Goal: Check status: Check status

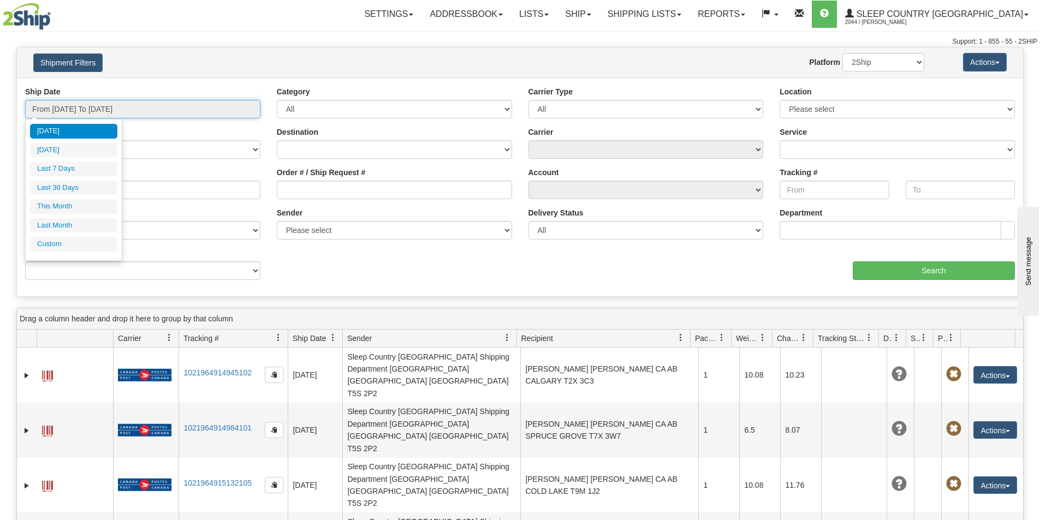
click at [229, 106] on input "From [DATE] To [DATE]" at bounding box center [142, 109] width 235 height 19
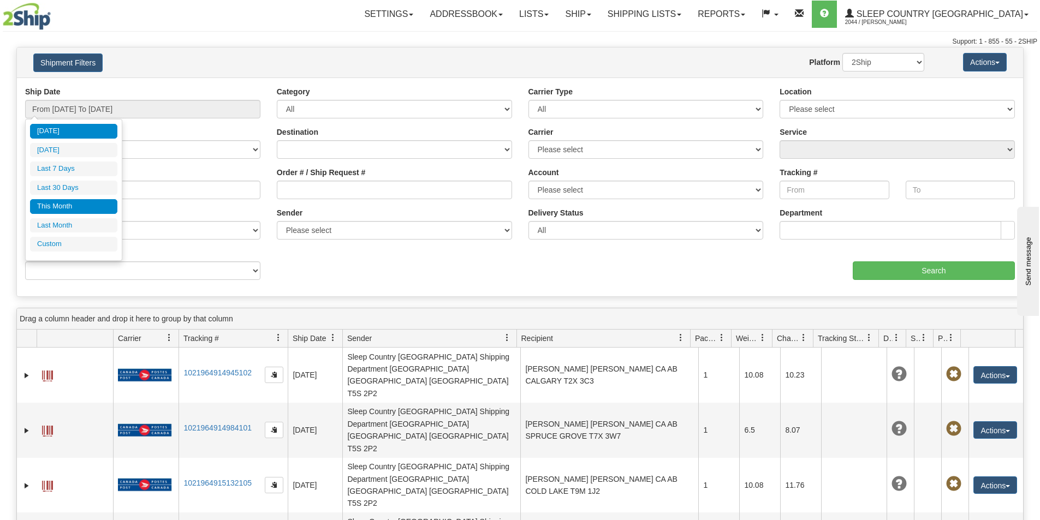
click at [65, 204] on li "This Month" at bounding box center [73, 206] width 87 height 15
type input "From [DATE] To [DATE]"
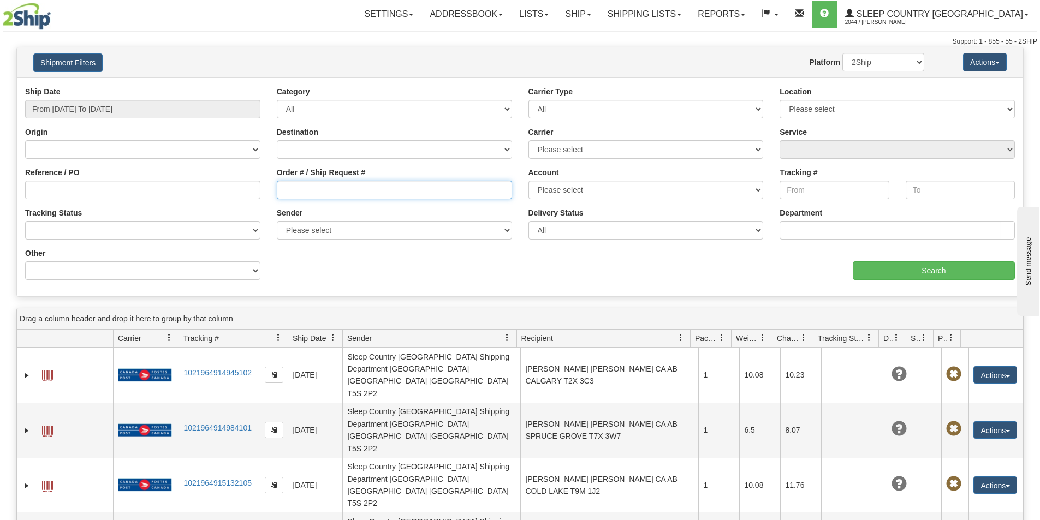
click at [282, 193] on input "Order # / Ship Request #" at bounding box center [394, 190] width 235 height 19
paste input "9000H986224"
type input "9000H986224"
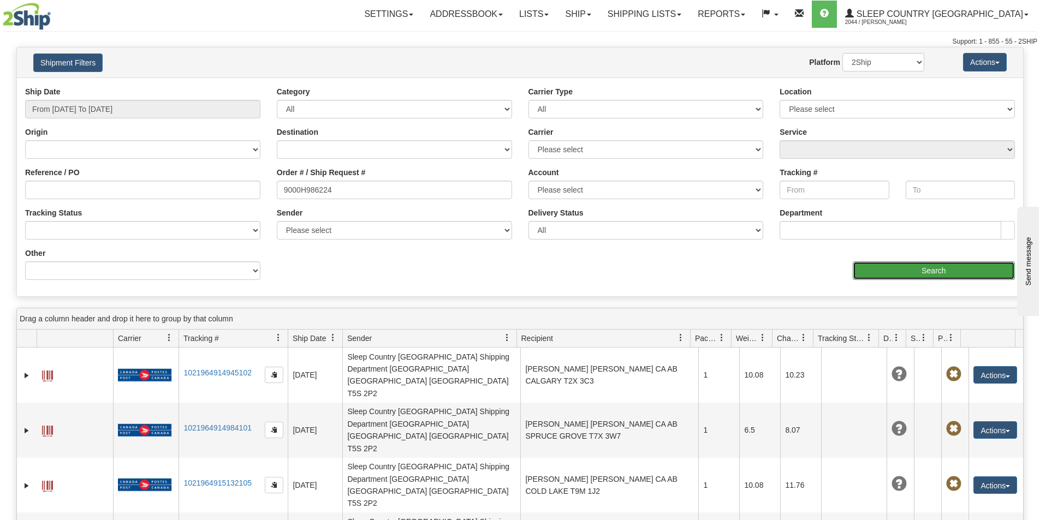
click at [913, 270] on input "Search" at bounding box center [934, 271] width 162 height 19
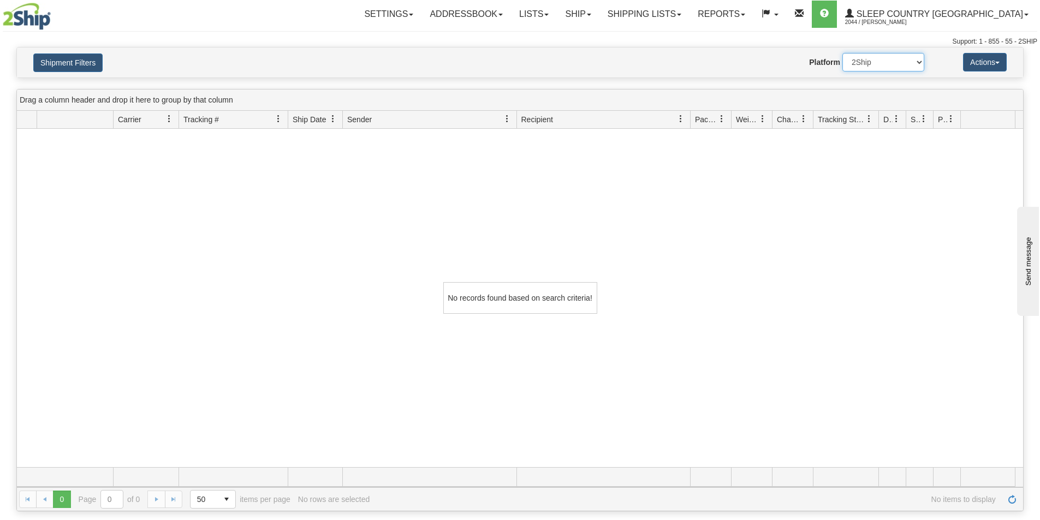
click at [917, 61] on select "2Ship Imported" at bounding box center [883, 62] width 82 height 19
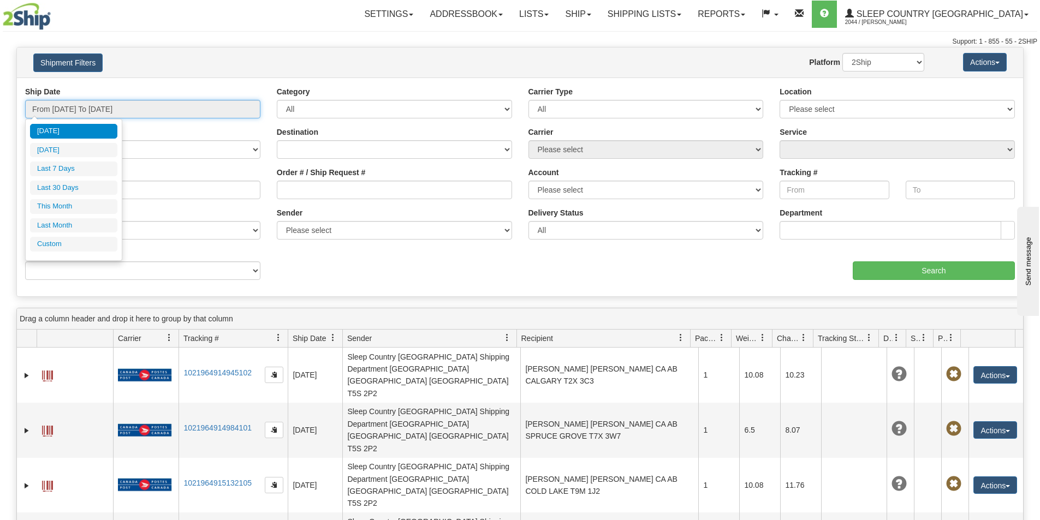
click at [217, 105] on input "From [DATE] To [DATE]" at bounding box center [142, 109] width 235 height 19
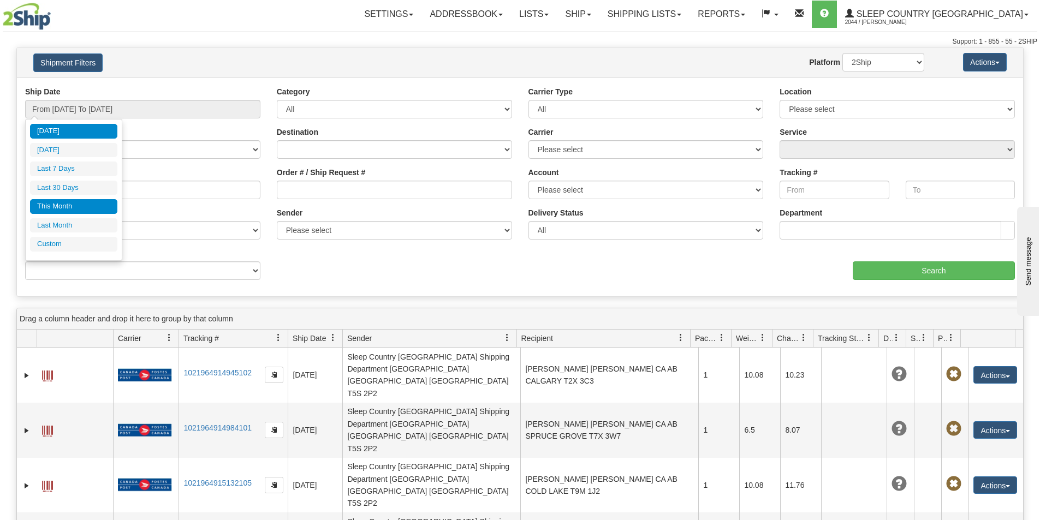
click at [73, 204] on li "This Month" at bounding box center [73, 206] width 87 height 15
type input "From [DATE] To [DATE]"
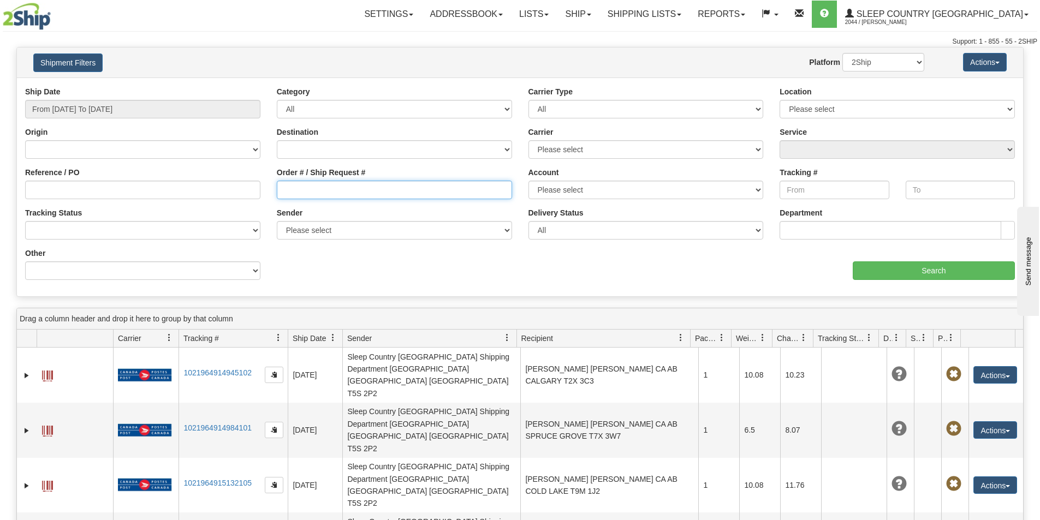
click at [285, 192] on input "Order # / Ship Request #" at bounding box center [394, 190] width 235 height 19
paste input "9000H986224"
type input "9000H986224"
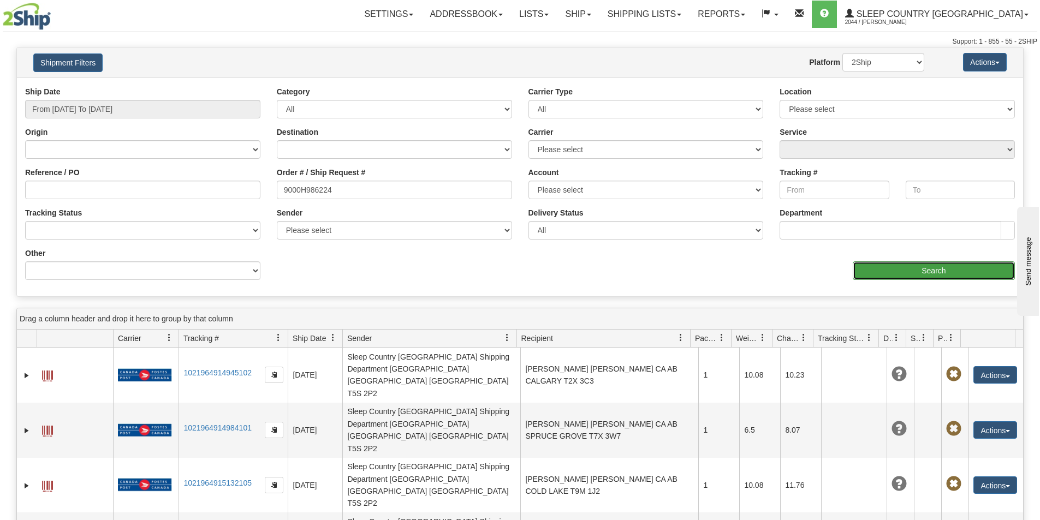
click at [923, 272] on input "Search" at bounding box center [934, 271] width 162 height 19
